Goal: Information Seeking & Learning: Learn about a topic

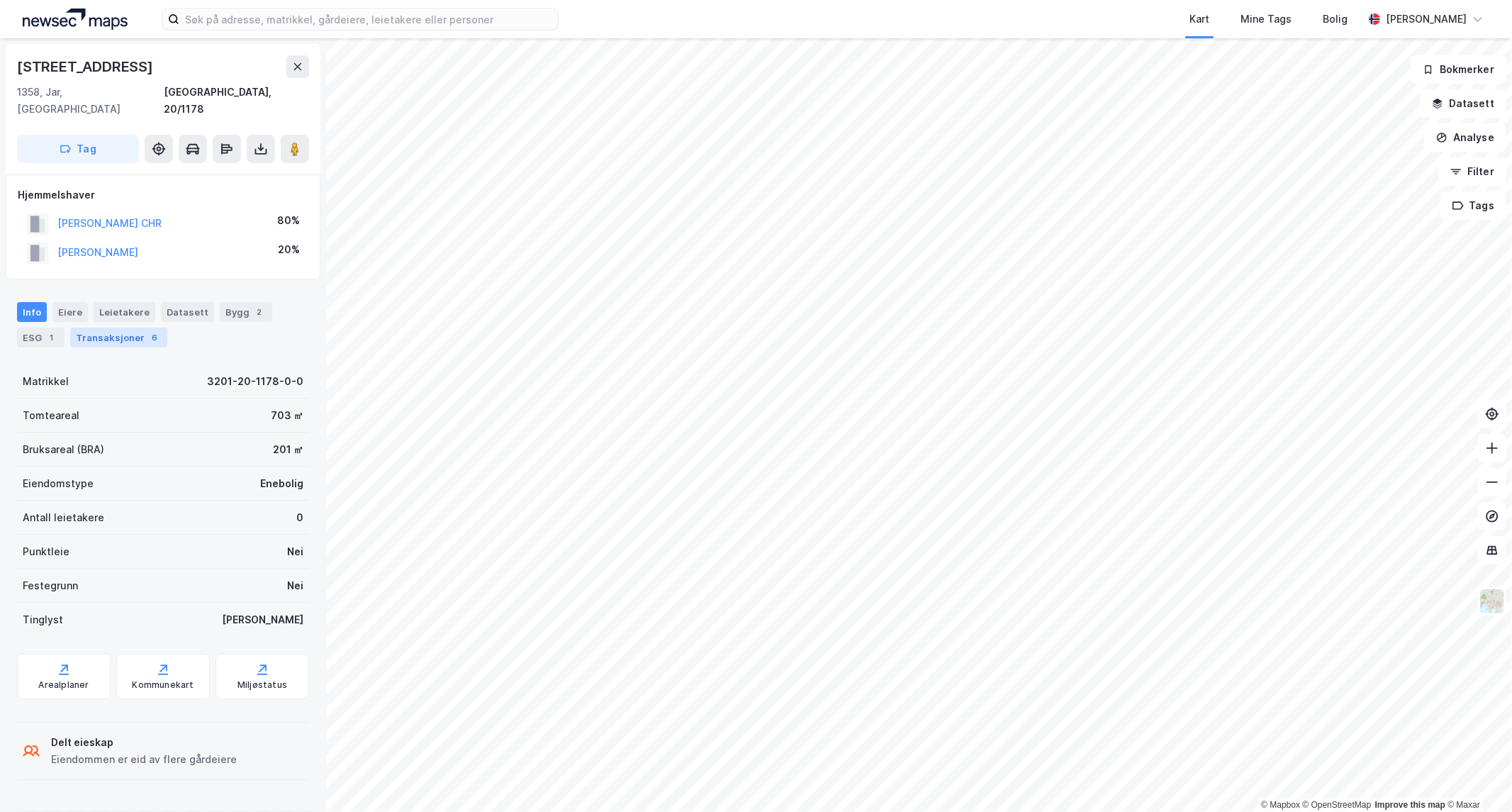
click at [116, 328] on div "Transaksjoner 6" at bounding box center [118, 338] width 97 height 20
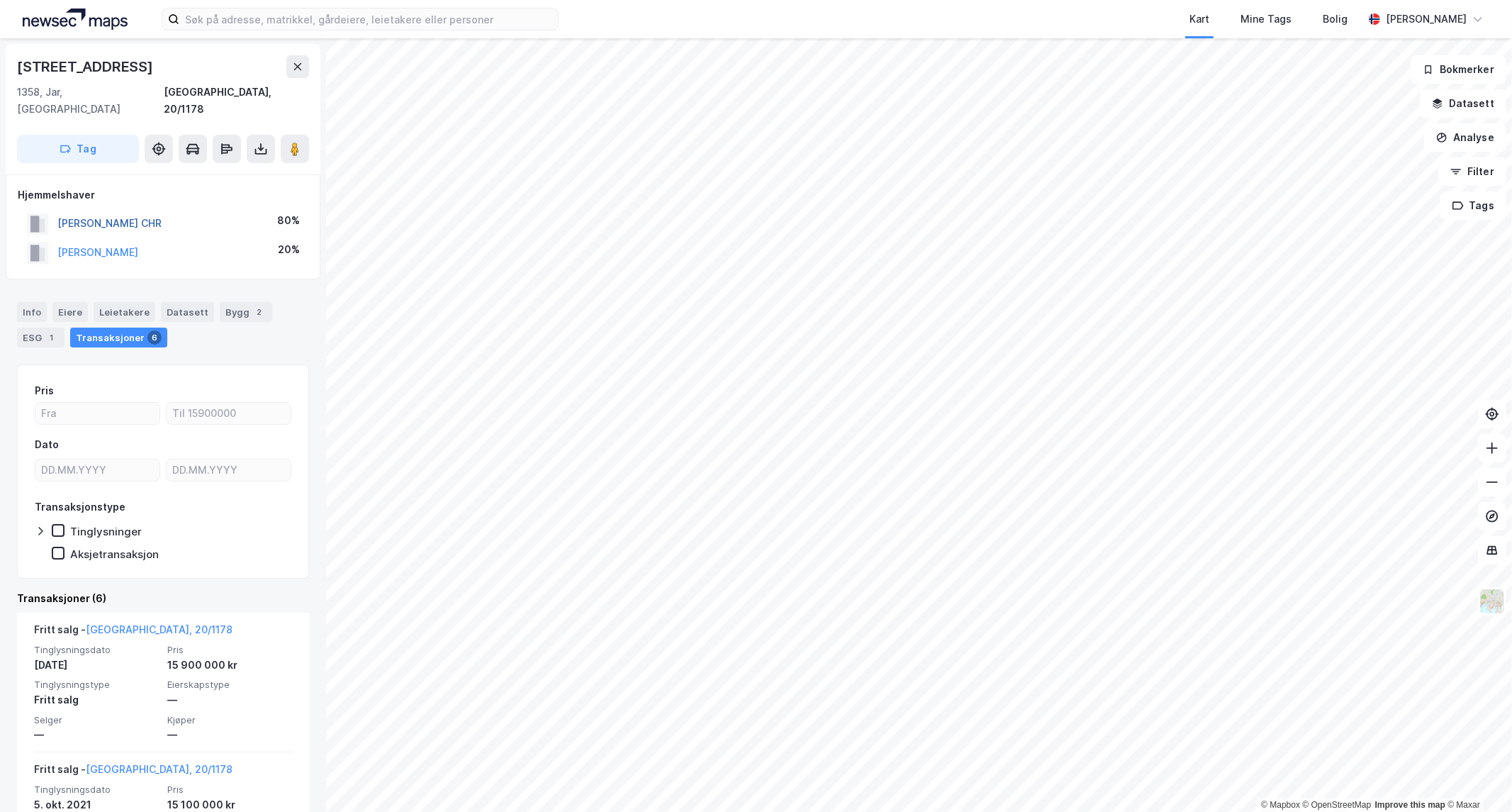
click at [0, 0] on button "[PERSON_NAME] CHR" at bounding box center [0, 0] width 0 height 0
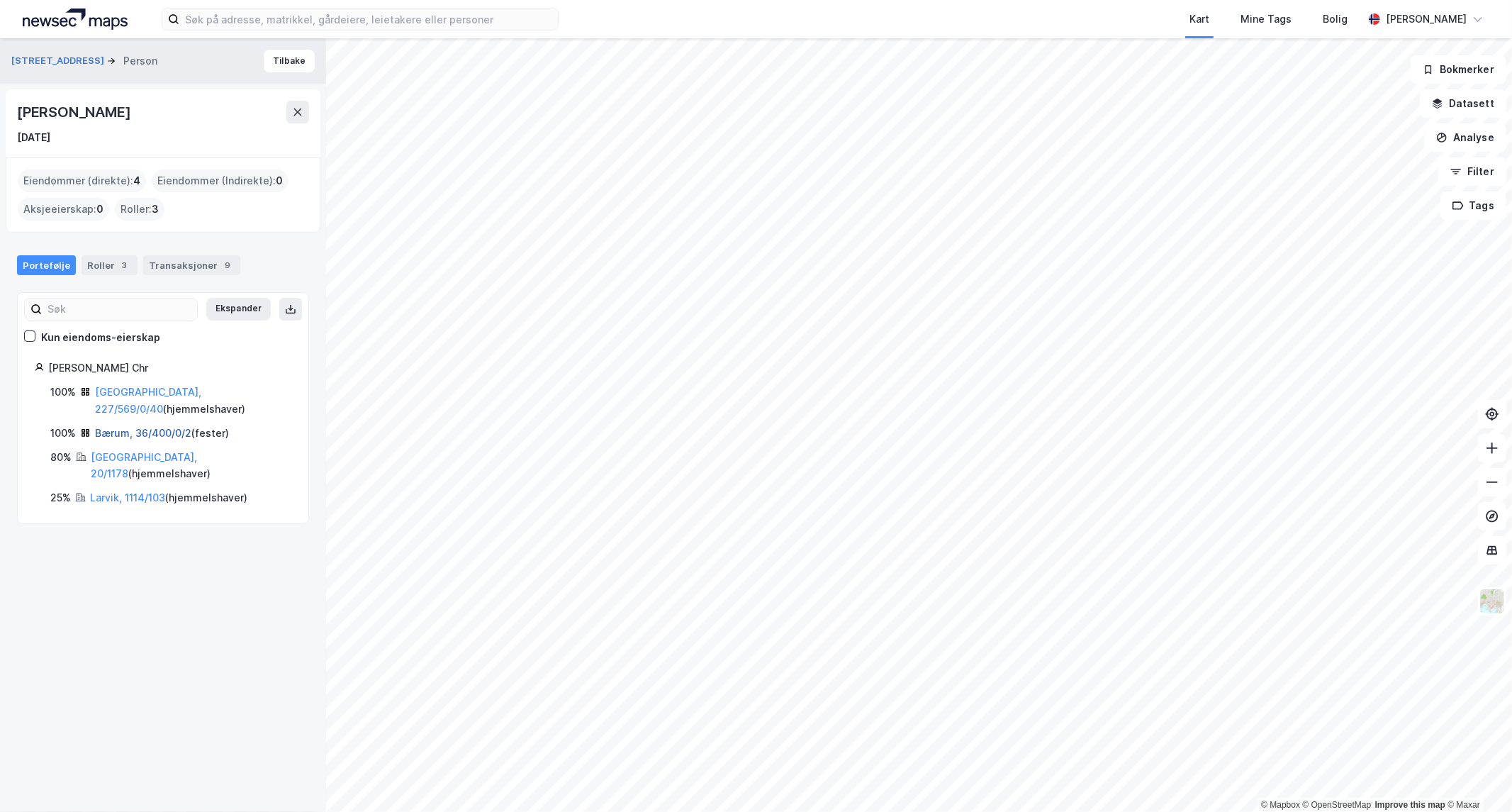
click at [131, 427] on link "Bærum, 36/400/0/2" at bounding box center [143, 432] width 96 height 12
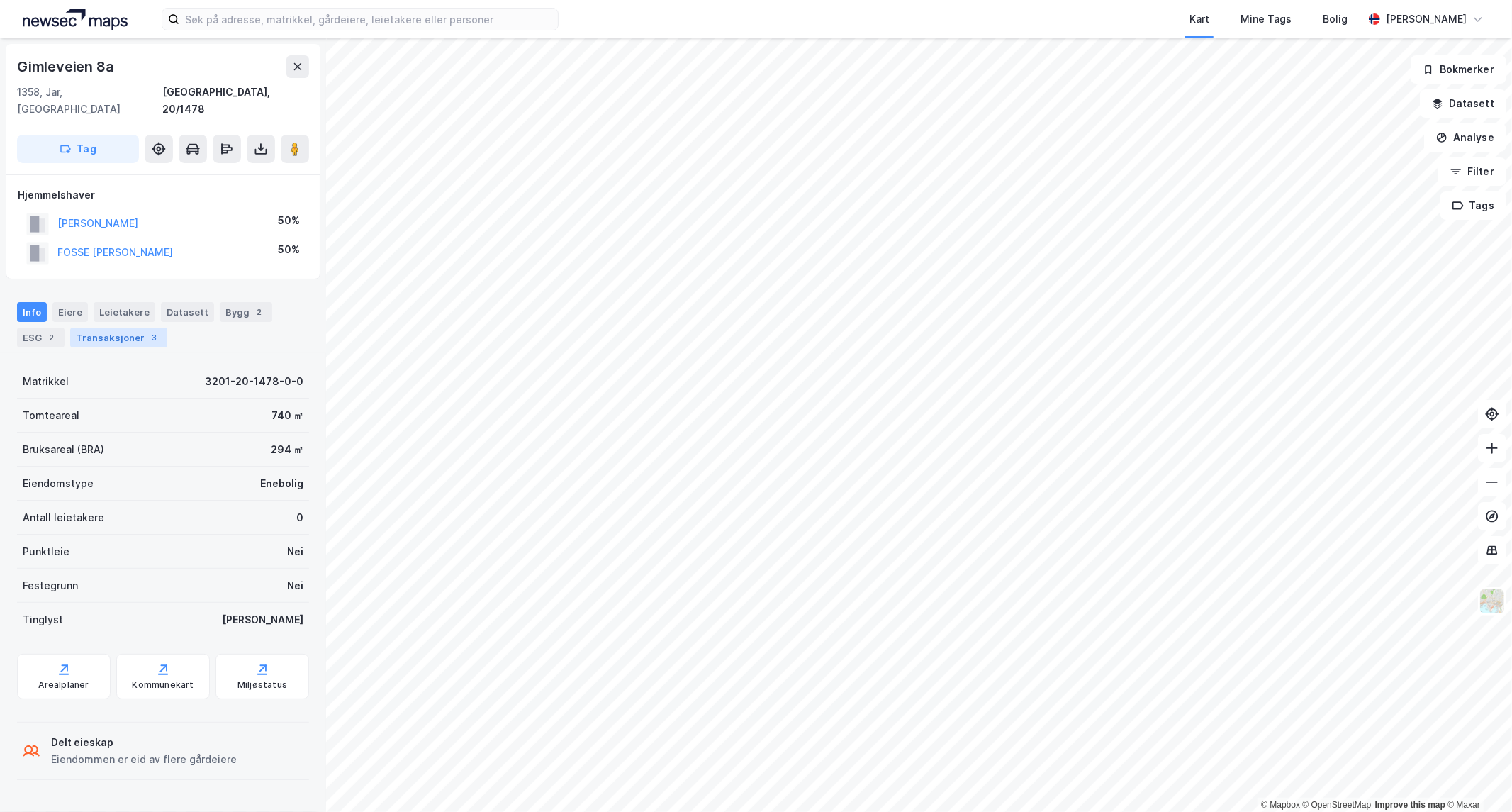
click at [118, 328] on div "Transaksjoner 3" at bounding box center [118, 338] width 97 height 20
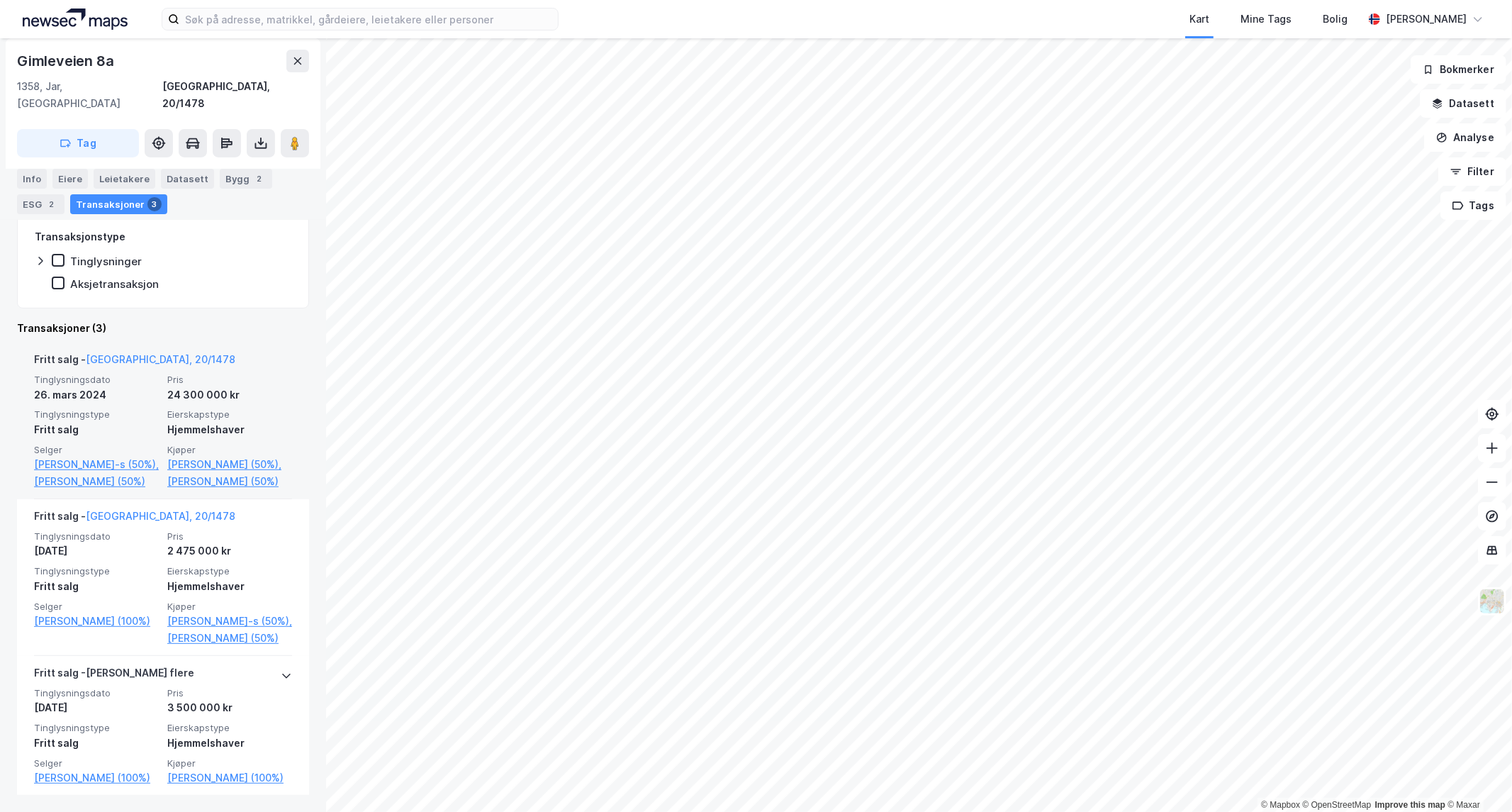
scroll to position [303, 0]
